Goal: Task Accomplishment & Management: Manage account settings

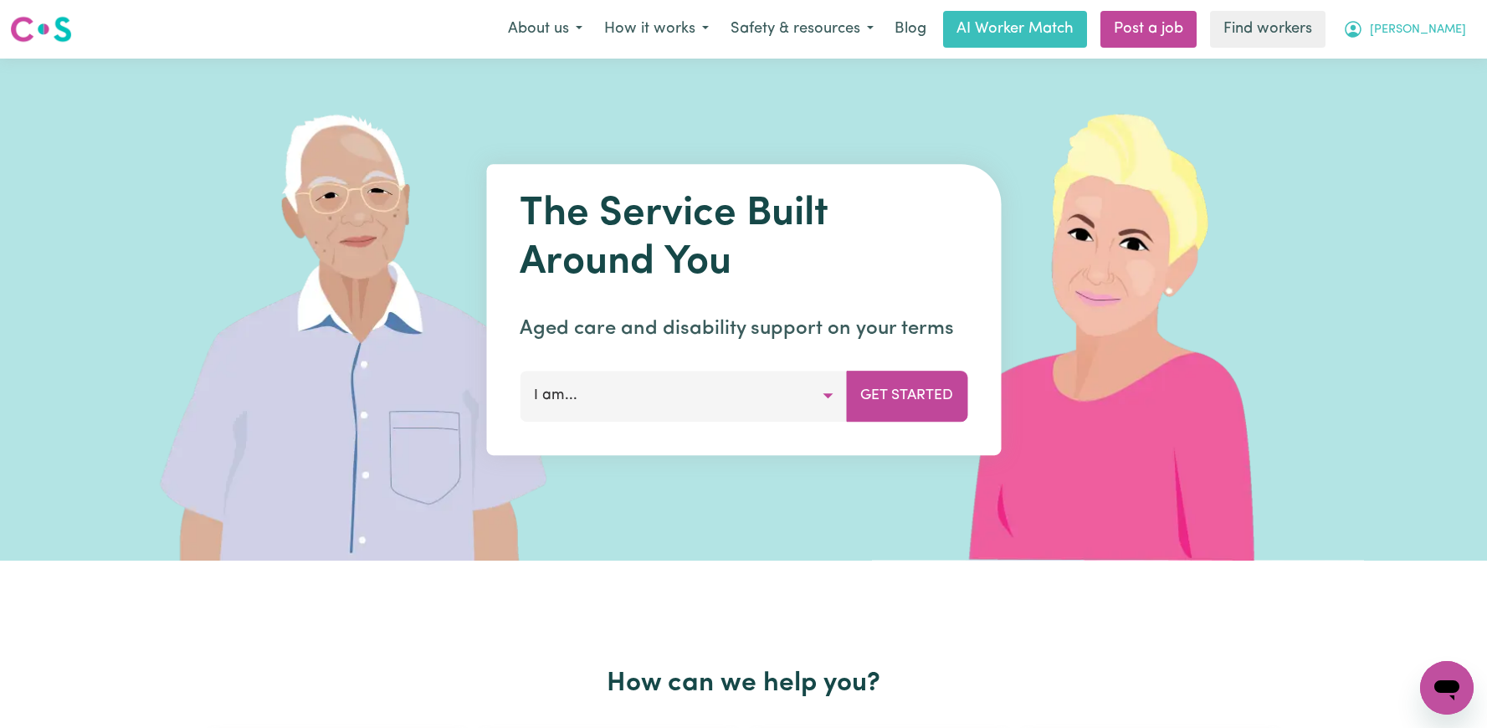
click at [1459, 42] on button "[PERSON_NAME]" at bounding box center [1404, 29] width 145 height 35
click at [1425, 94] on link "Logout" at bounding box center [1410, 96] width 132 height 32
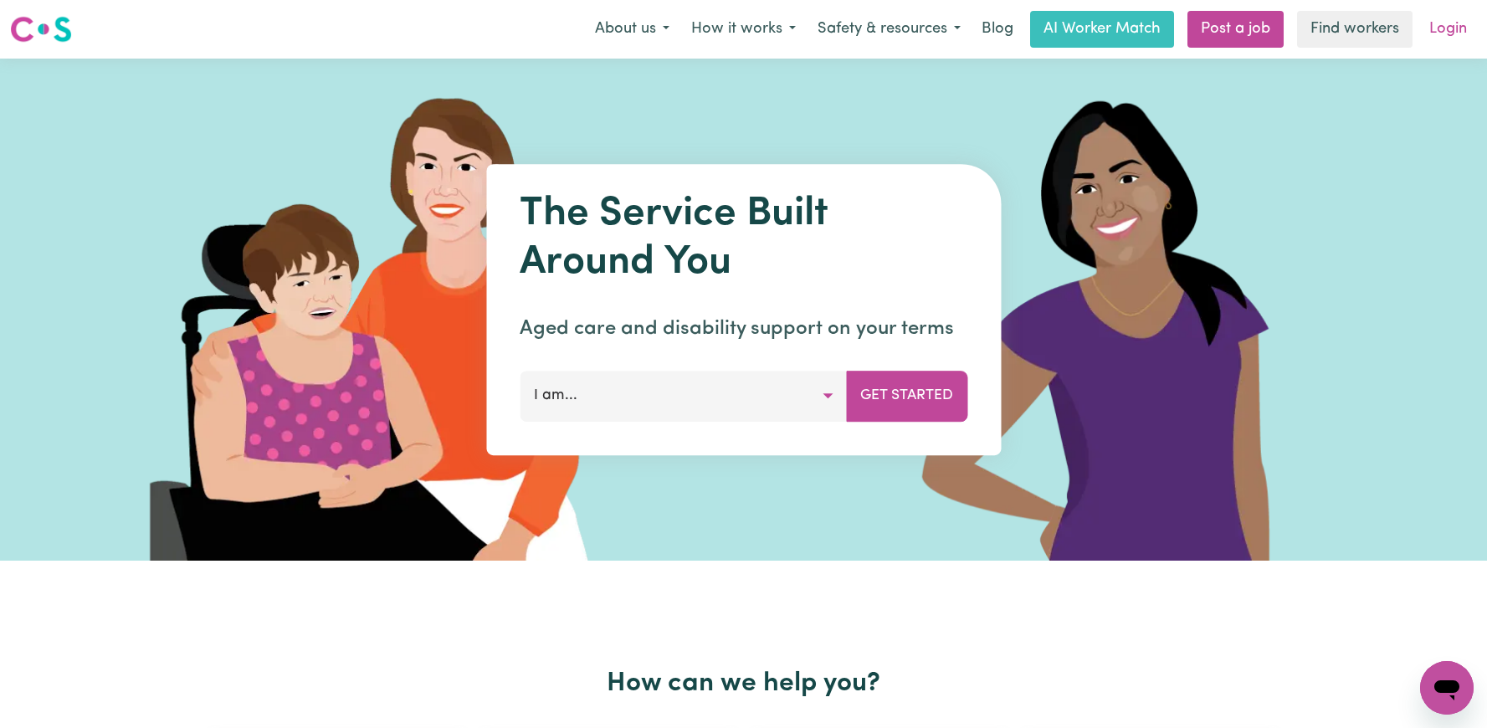
click at [1454, 23] on link "Login" at bounding box center [1448, 29] width 58 height 37
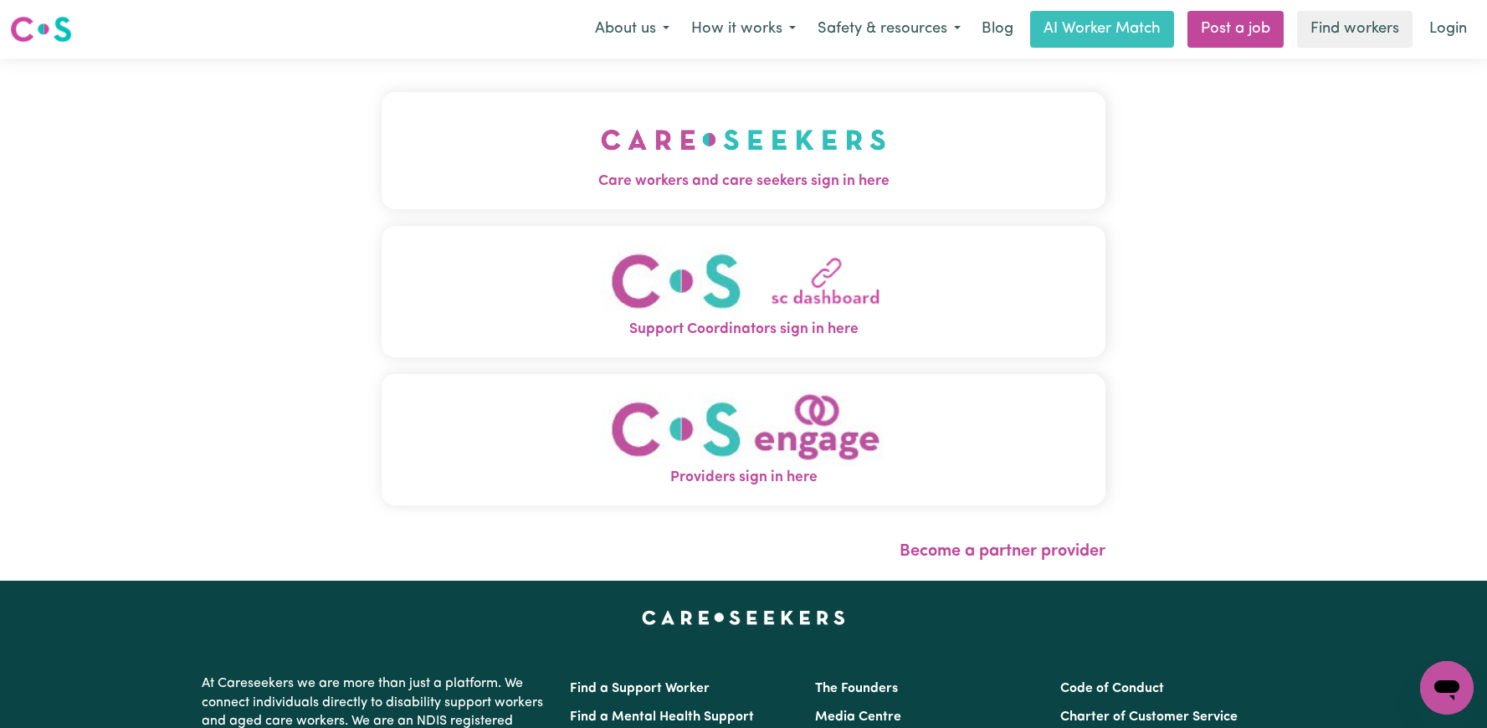
click at [601, 118] on img "Care workers and care seekers sign in here" at bounding box center [743, 140] width 285 height 62
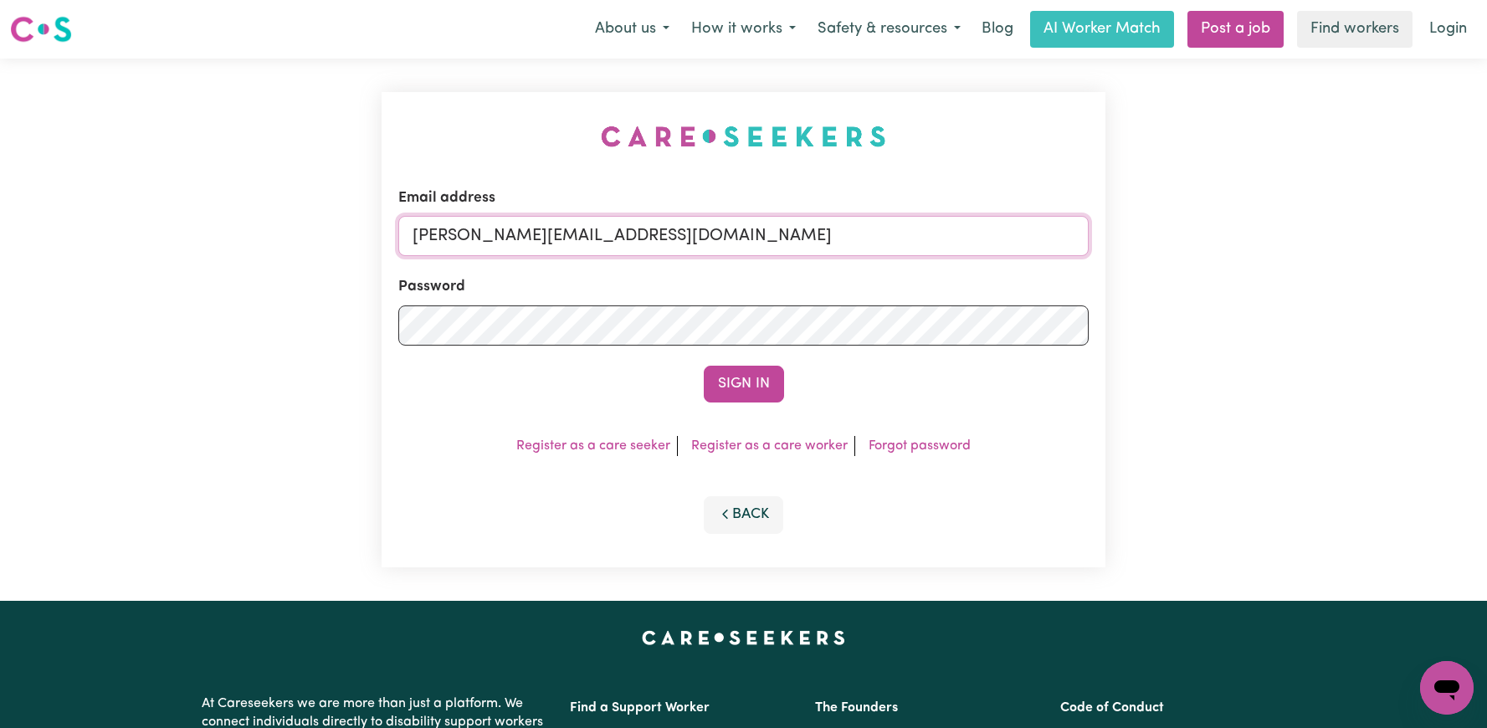
click at [847, 241] on input "[PERSON_NAME][EMAIL_ADDRESS][DOMAIN_NAME]" at bounding box center [743, 236] width 690 height 40
drag, startPoint x: 839, startPoint y: 238, endPoint x: 511, endPoint y: 238, distance: 327.2
click at [511, 238] on input "[EMAIL_ADDRESS][DOMAIN_NAME]" at bounding box center [743, 236] width 690 height 40
type input "[EMAIL_ADDRESS][DOMAIN_NAME]"
click at [704, 366] on button "Sign In" at bounding box center [744, 384] width 80 height 37
